Goal: Book appointment/travel/reservation

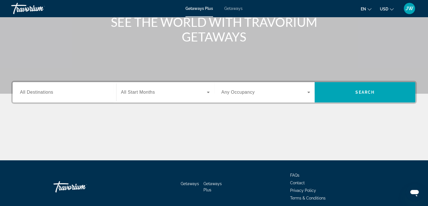
scroll to position [84, 0]
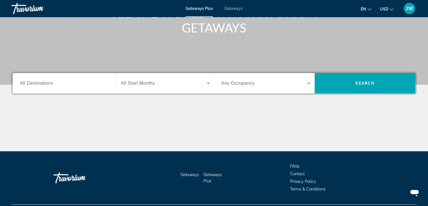
click at [44, 82] on span "All Destinations" at bounding box center [36, 83] width 33 height 5
click at [44, 82] on input "Destination All Destinations" at bounding box center [64, 83] width 89 height 7
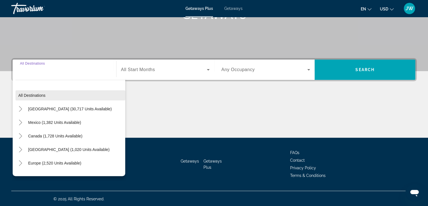
scroll to position [99, 0]
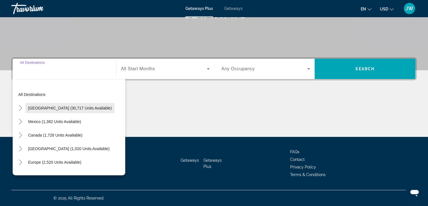
click at [70, 106] on span "[GEOGRAPHIC_DATA] (30,717 units available)" at bounding box center [70, 108] width 84 height 5
type input "**********"
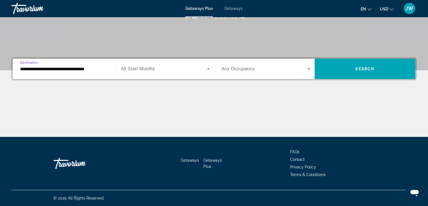
click at [210, 70] on icon "Search widget" at bounding box center [208, 68] width 7 height 7
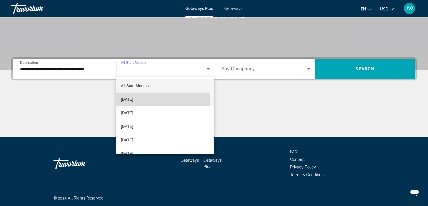
click at [133, 99] on span "[DATE]" at bounding box center [127, 99] width 12 height 7
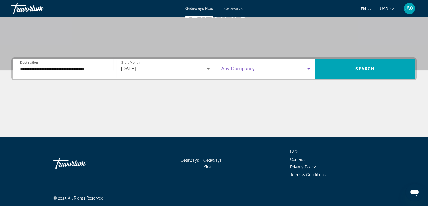
click at [310, 68] on icon "Search widget" at bounding box center [308, 68] width 7 height 7
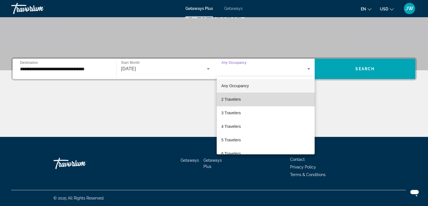
click at [267, 95] on mat-option "2 Travelers" at bounding box center [266, 99] width 98 height 14
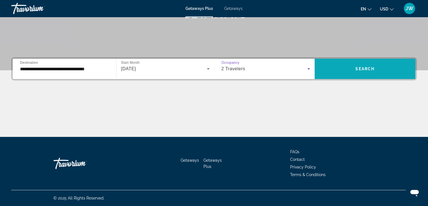
click at [373, 69] on span "Search" at bounding box center [365, 68] width 19 height 5
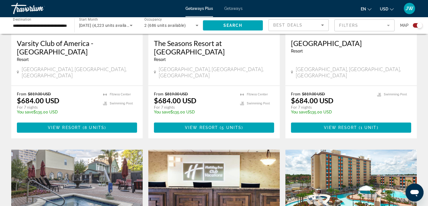
scroll to position [253, 0]
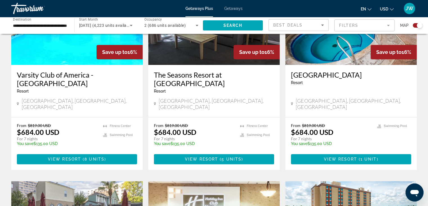
click at [230, 6] on span "Getaways" at bounding box center [233, 8] width 18 height 5
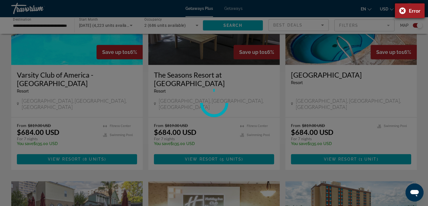
click at [403, 10] on div "Error" at bounding box center [410, 10] width 30 height 15
